Goal: Task Accomplishment & Management: Manage account settings

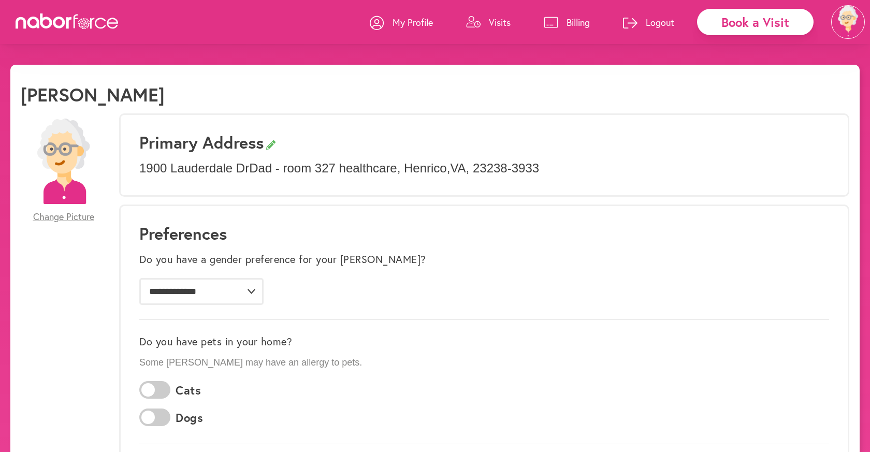
click at [501, 22] on p "Visits" at bounding box center [500, 22] width 22 height 12
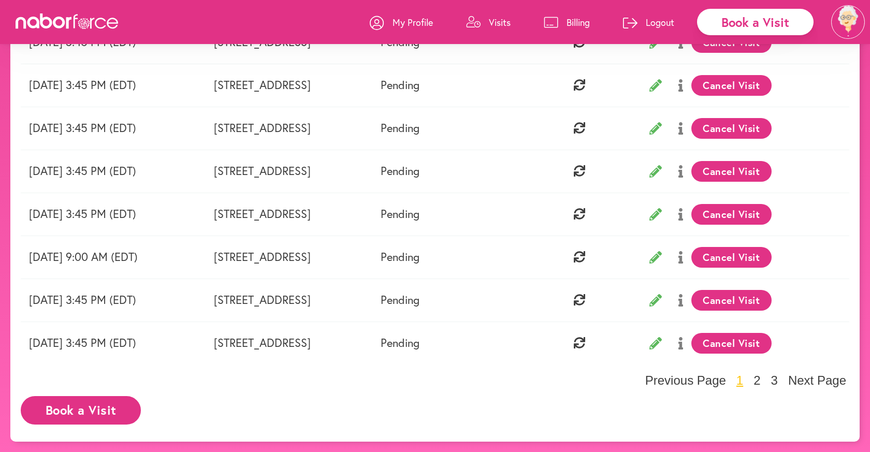
scroll to position [273, 0]
click at [772, 300] on button "Cancel Visit" at bounding box center [731, 300] width 80 height 21
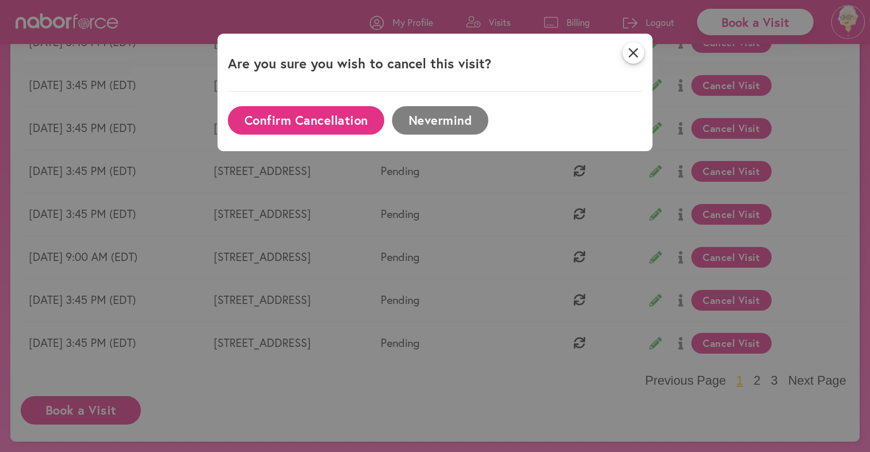
click at [363, 126] on button "Confirm Cancellation" at bounding box center [306, 120] width 156 height 28
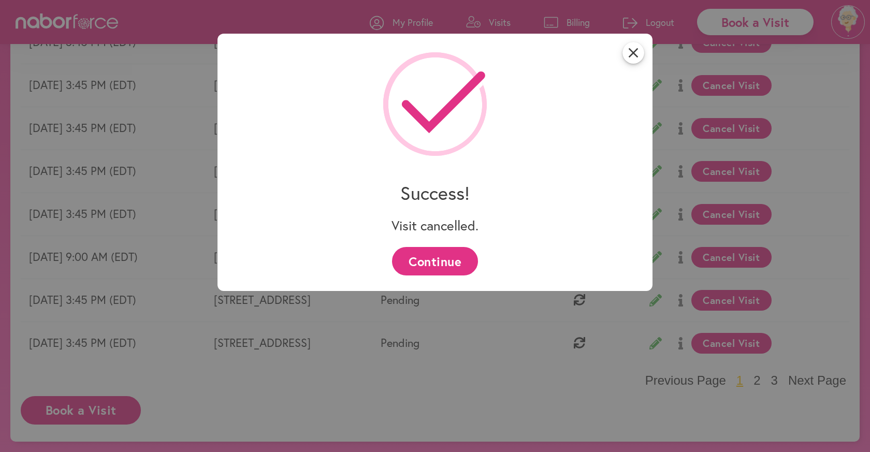
scroll to position [75, 0]
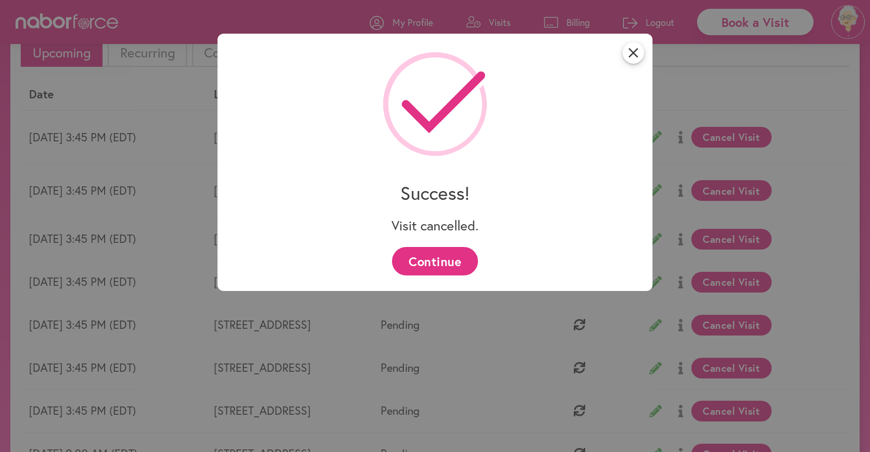
click at [427, 268] on button "Continue" at bounding box center [434, 261] width 85 height 28
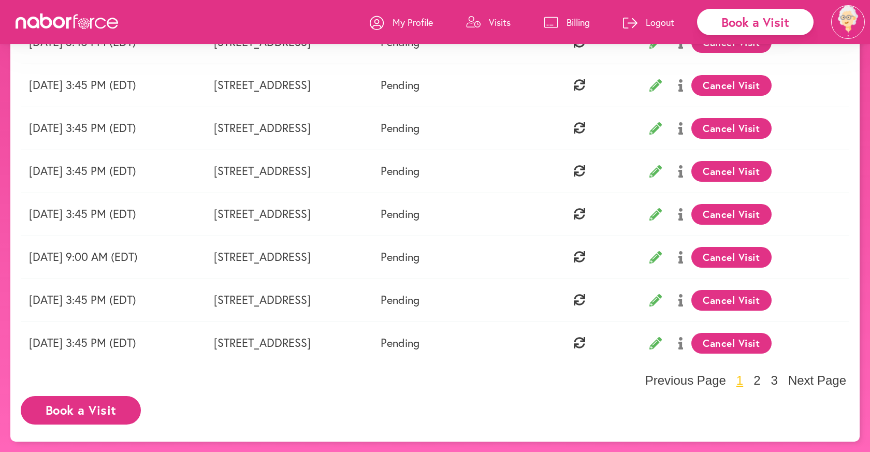
scroll to position [273, 0]
click at [772, 257] on button "Cancel Visit" at bounding box center [731, 257] width 80 height 21
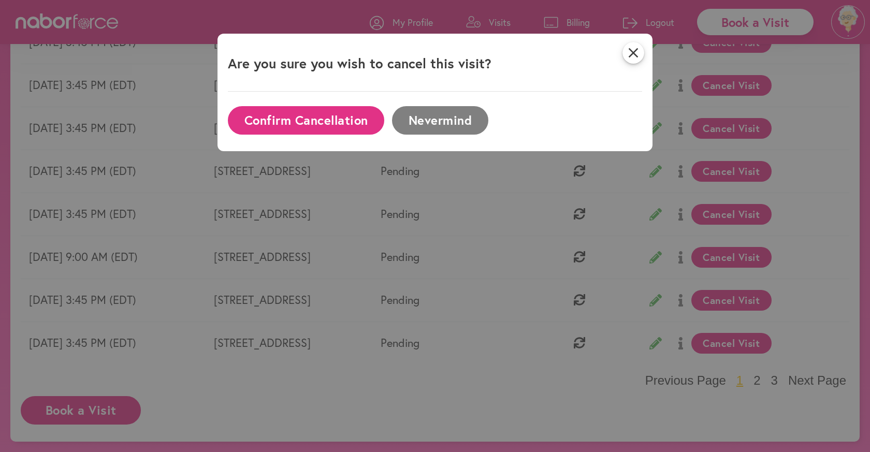
click at [344, 115] on button "Confirm Cancellation" at bounding box center [306, 120] width 156 height 28
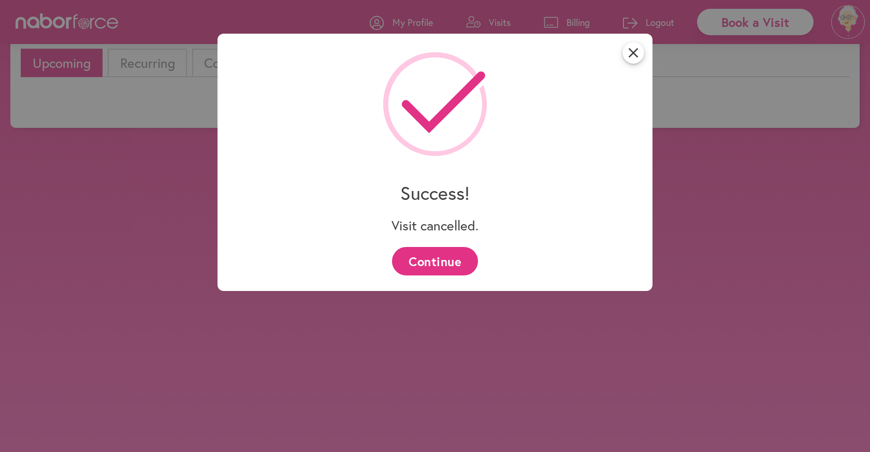
scroll to position [75, 0]
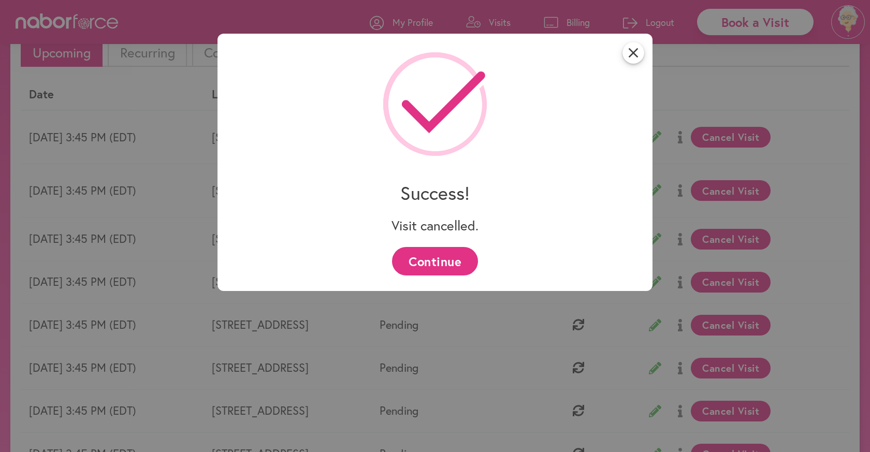
click at [428, 265] on button "Continue" at bounding box center [434, 261] width 85 height 28
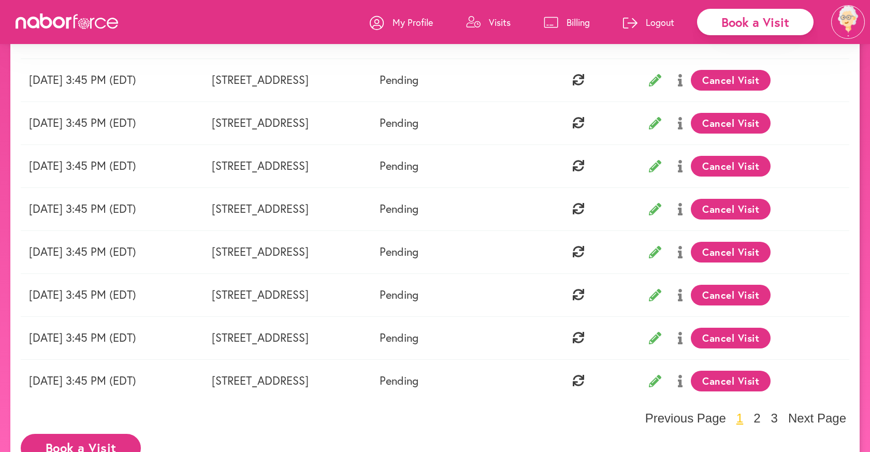
scroll to position [235, 0]
click at [760, 419] on button "2" at bounding box center [756, 418] width 13 height 16
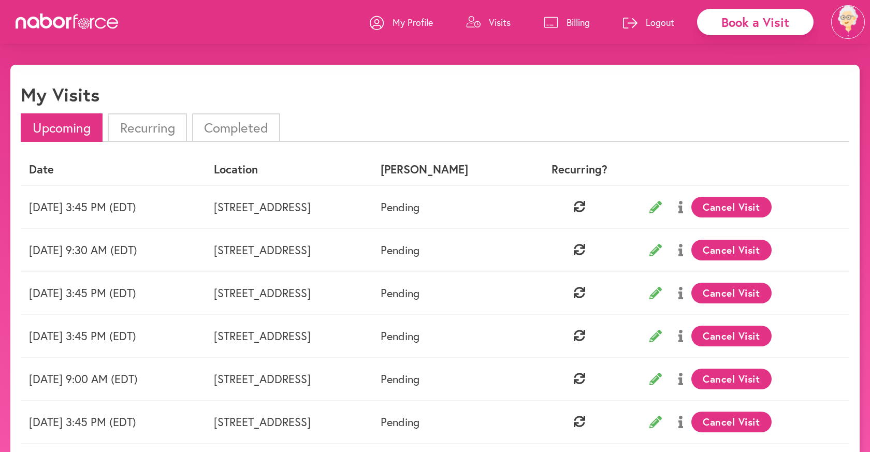
scroll to position [0, 0]
click at [165, 135] on li "Recurring" at bounding box center [147, 127] width 79 height 28
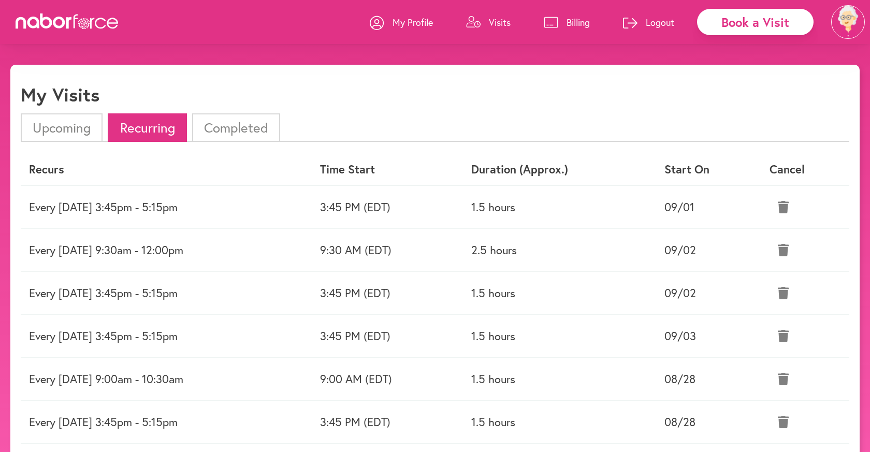
click at [728, 23] on div "Book a Visit" at bounding box center [755, 22] width 117 height 26
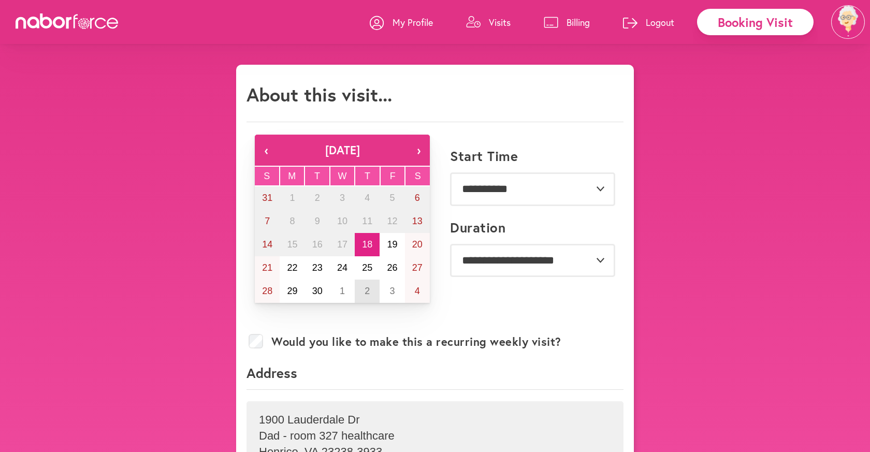
click at [365, 291] on abbr "2" at bounding box center [367, 291] width 5 height 10
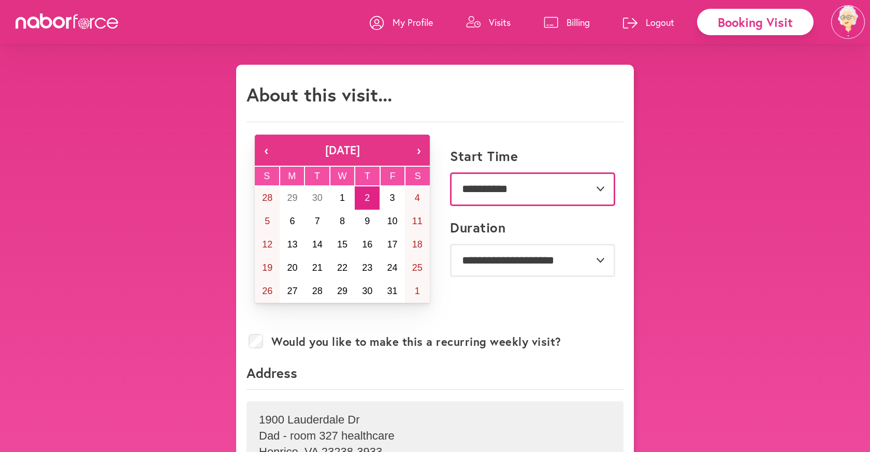
select select "*******"
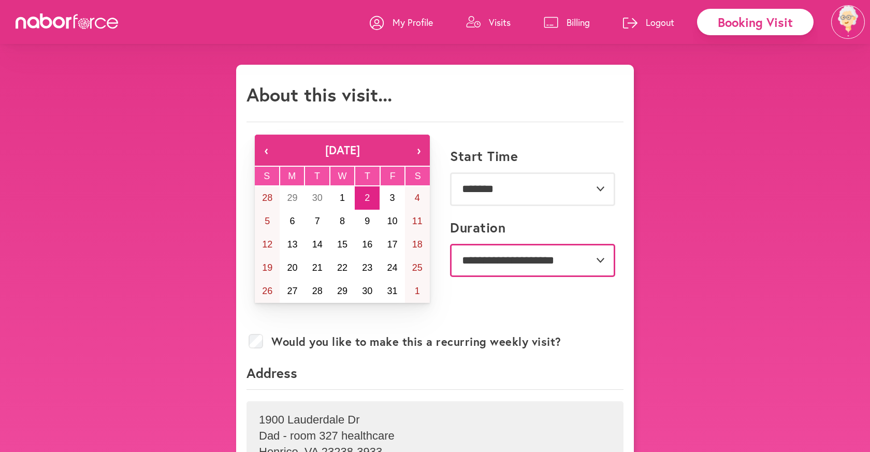
select select "**"
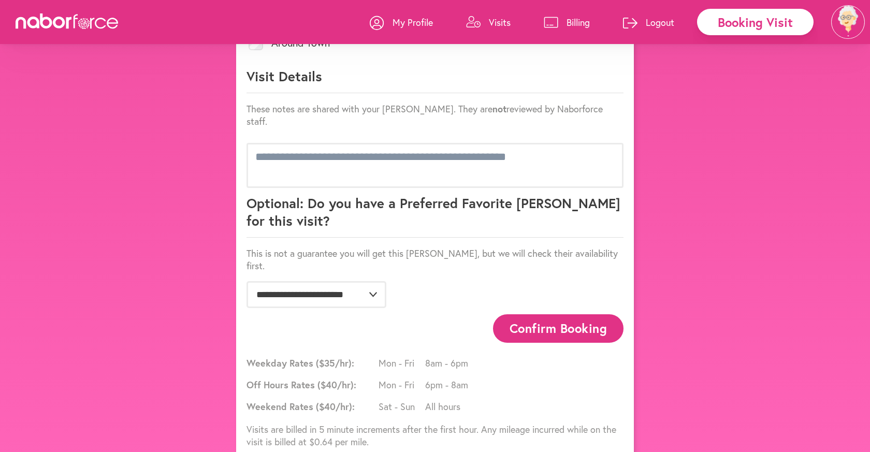
scroll to position [581, 0]
click at [570, 315] on button "Confirm Booking" at bounding box center [558, 329] width 130 height 28
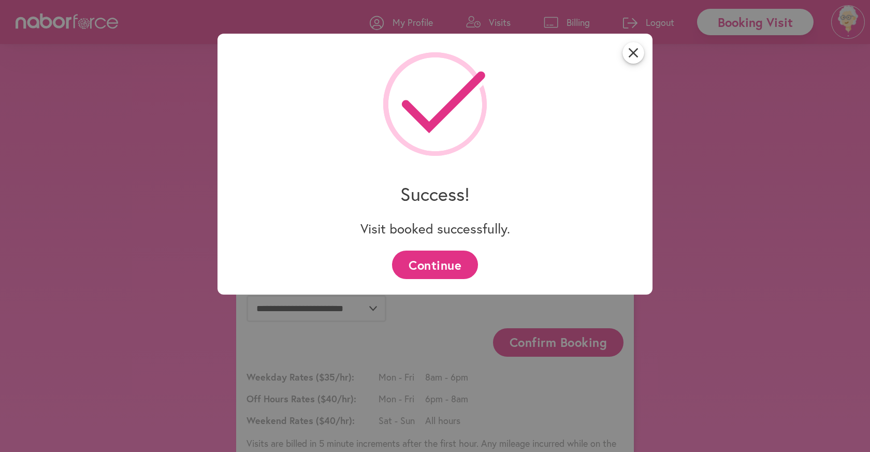
click at [427, 269] on button "Continue" at bounding box center [434, 265] width 85 height 28
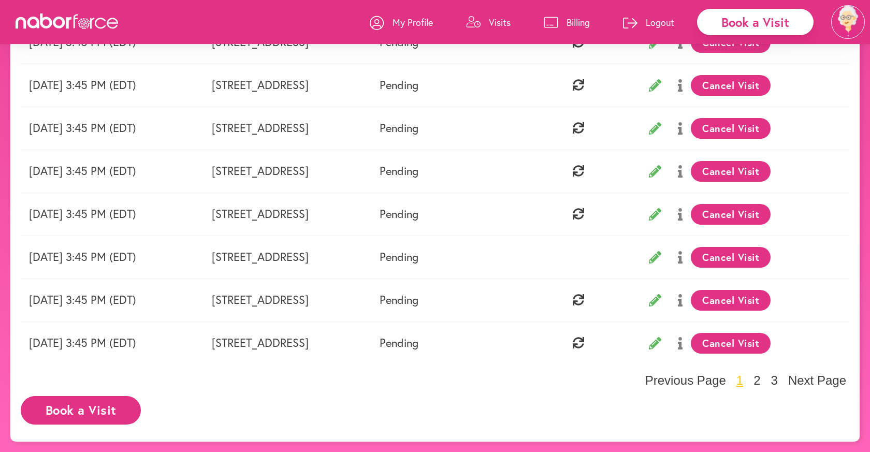
scroll to position [273, 0]
click at [762, 381] on button "2" at bounding box center [756, 381] width 13 height 16
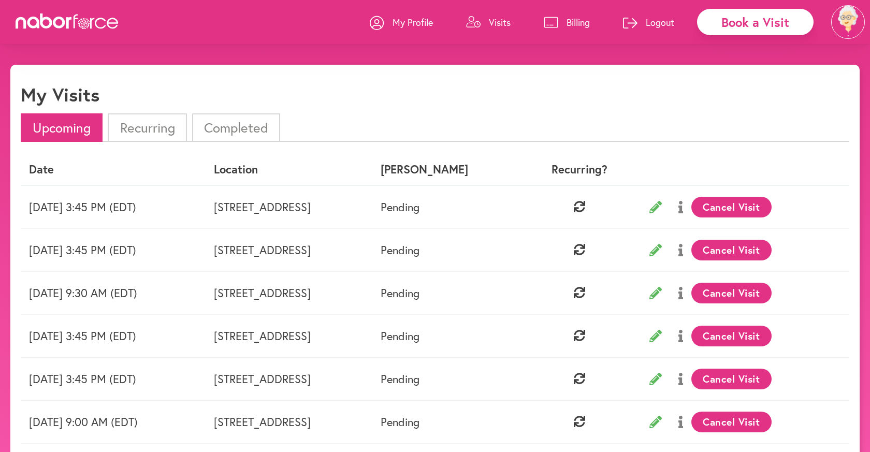
scroll to position [0, 0]
